Goal: Information Seeking & Learning: Learn about a topic

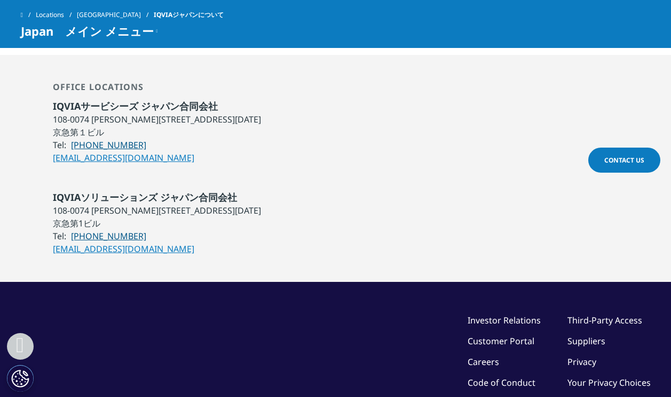
scroll to position [1015, 0]
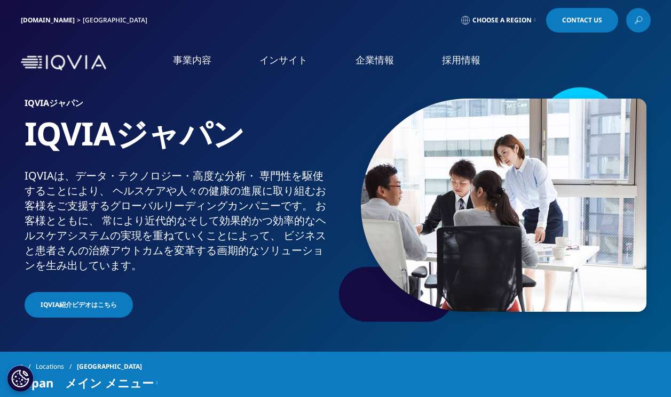
click at [18, 134] on link "概要" at bounding box center [125, 135] width 218 height 12
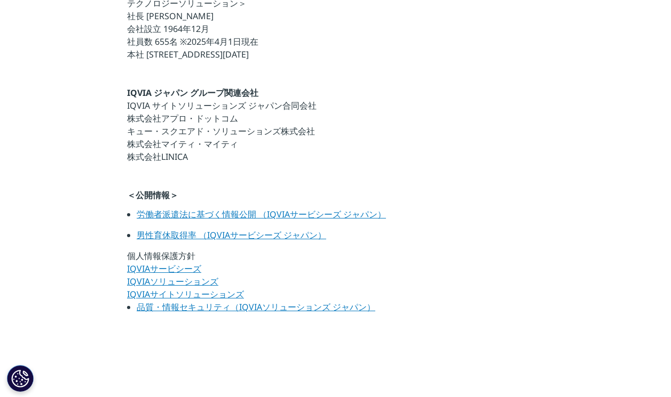
scroll to position [51, 0]
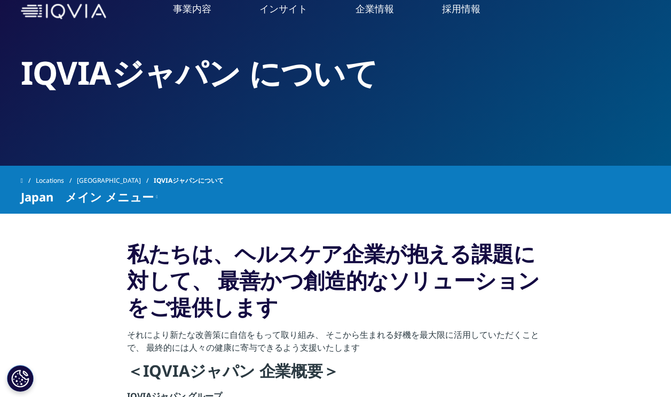
click at [27, 79] on link "概要" at bounding box center [125, 83] width 218 height 12
